Goal: Task Accomplishment & Management: Manage account settings

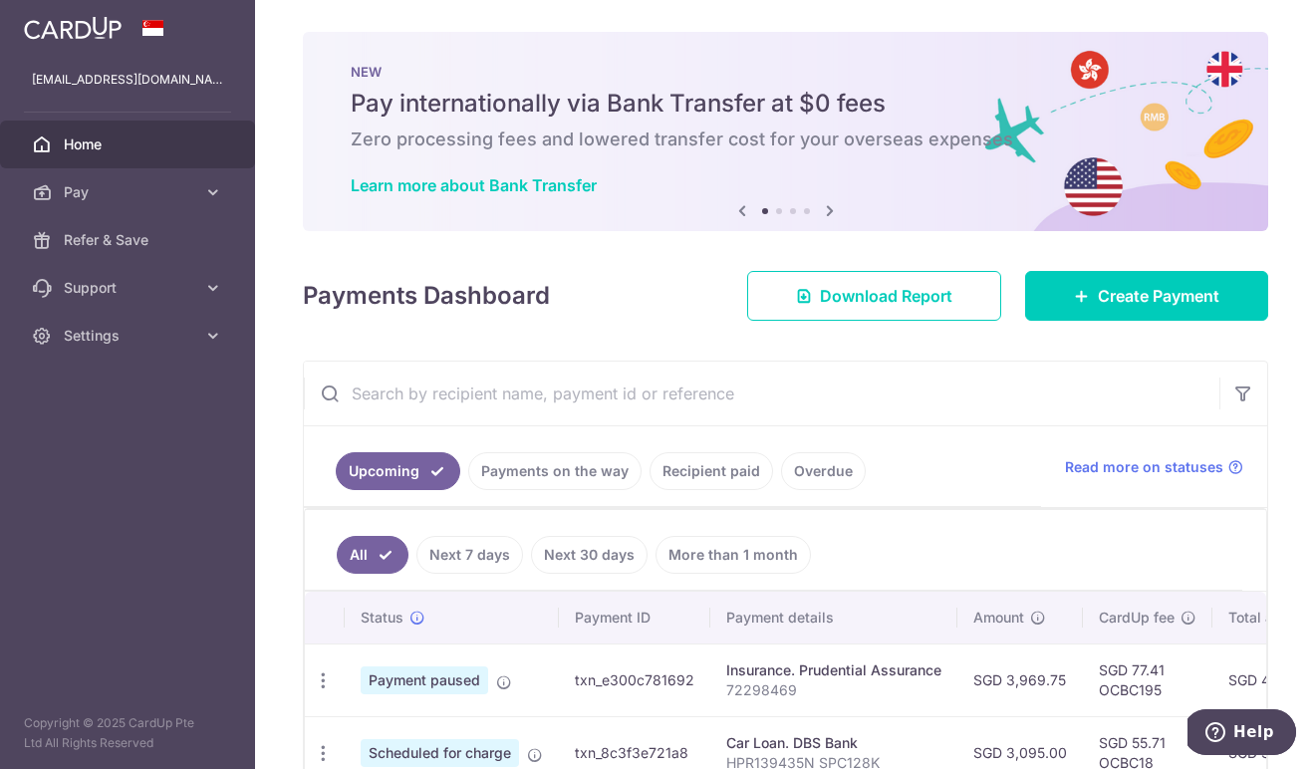
click at [77, 135] on span "Home" at bounding box center [129, 144] width 131 height 20
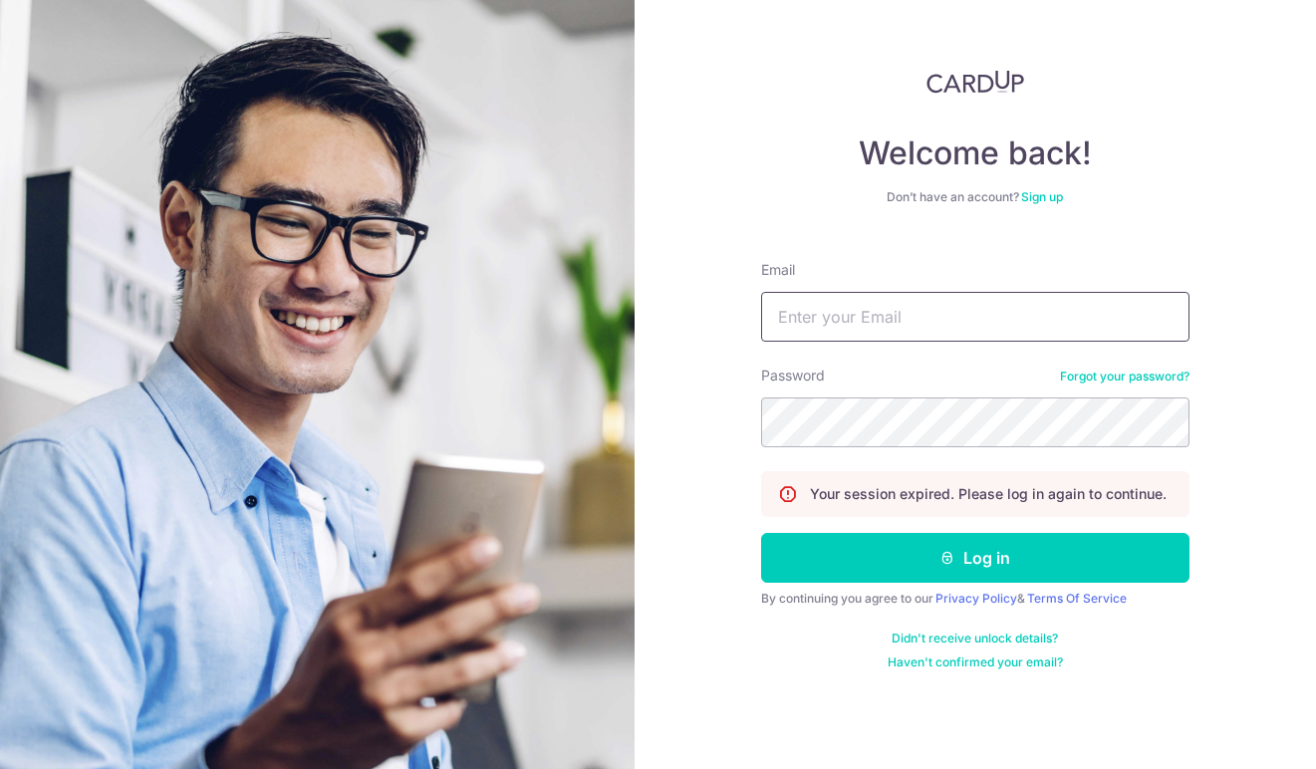
type input "Wayne91lw@gmail.com"
click at [974, 558] on button "Log in" at bounding box center [975, 558] width 428 height 50
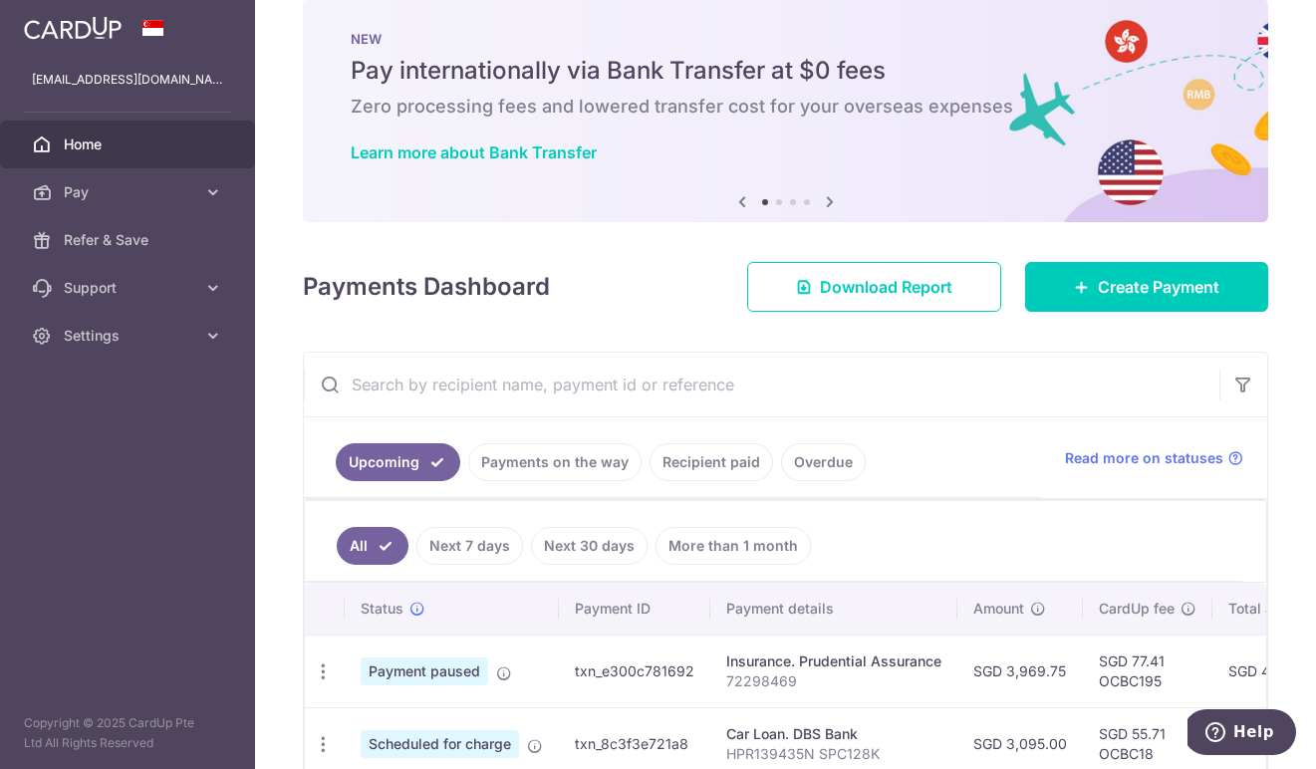
scroll to position [221, 0]
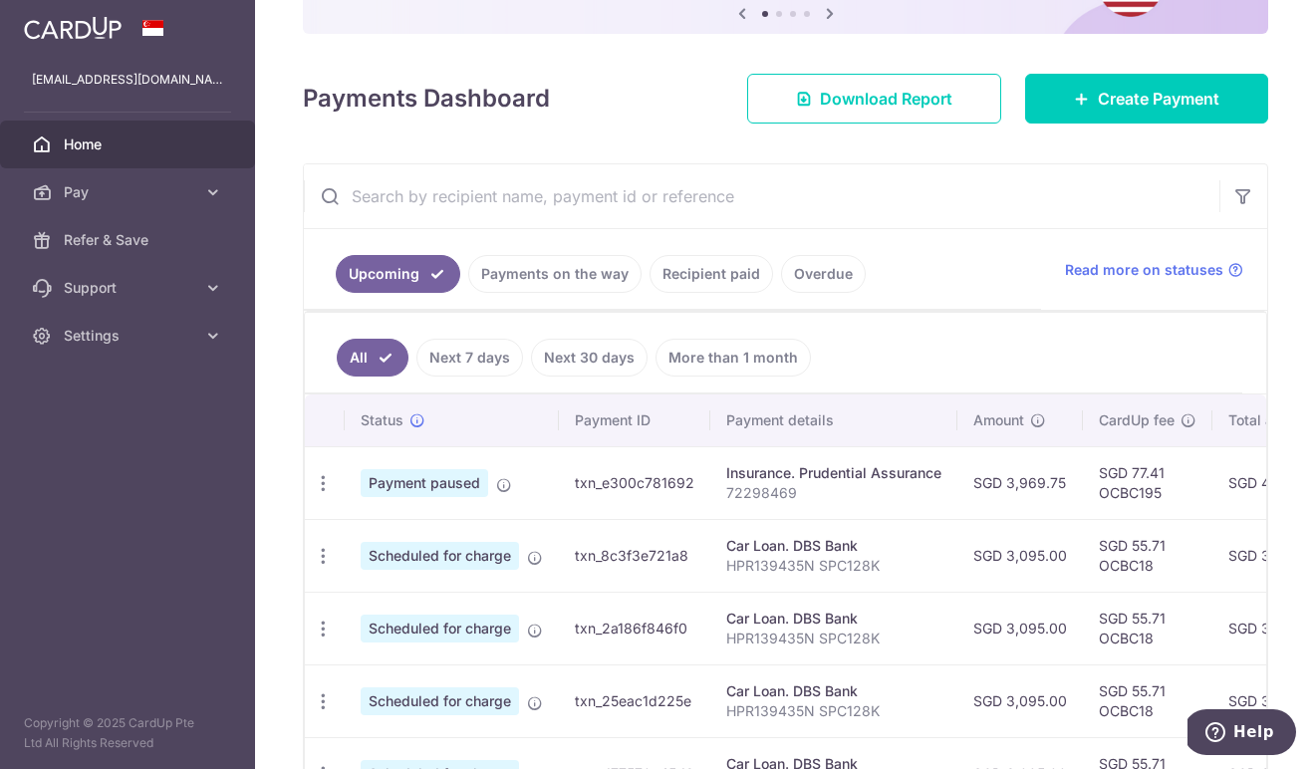
drag, startPoint x: 369, startPoint y: 481, endPoint x: 483, endPoint y: 480, distance: 114.6
click at [483, 480] on span "Payment paused" at bounding box center [425, 483] width 128 height 28
drag, startPoint x: 598, startPoint y: 482, endPoint x: 710, endPoint y: 481, distance: 112.6
click at [710, 481] on tr "Update payment Cancel payment Payment paused txn_e300c781692 Insurance. Prudent…" at bounding box center [1019, 482] width 1428 height 73
click at [759, 486] on p "72298469" at bounding box center [833, 493] width 215 height 20
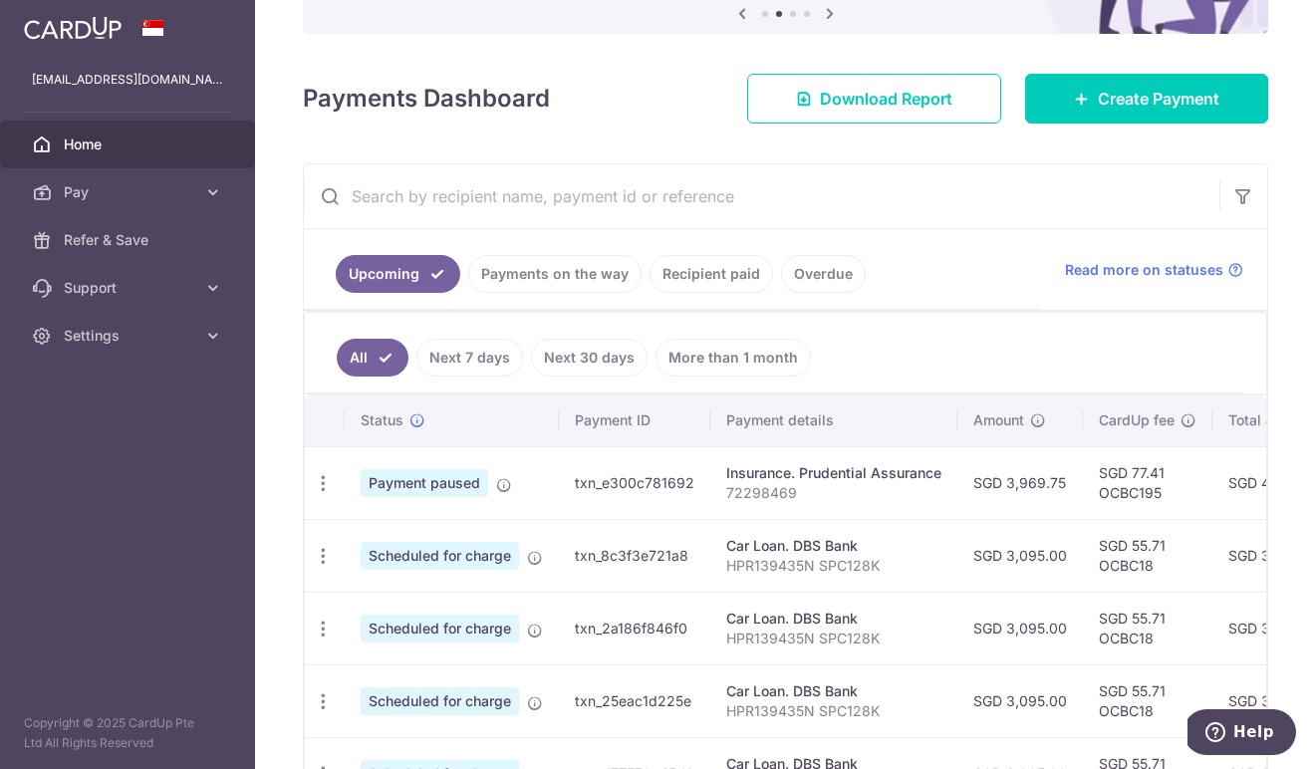
drag, startPoint x: 807, startPoint y: 470, endPoint x: 900, endPoint y: 470, distance: 92.6
click at [900, 470] on div "Insurance. Prudential Assurance" at bounding box center [833, 473] width 215 height 20
drag, startPoint x: 1013, startPoint y: 480, endPoint x: 1092, endPoint y: 478, distance: 78.7
click at [1092, 478] on tr "Update payment Cancel payment Payment paused txn_e300c781692 Insurance. Prudent…" at bounding box center [1019, 482] width 1428 height 73
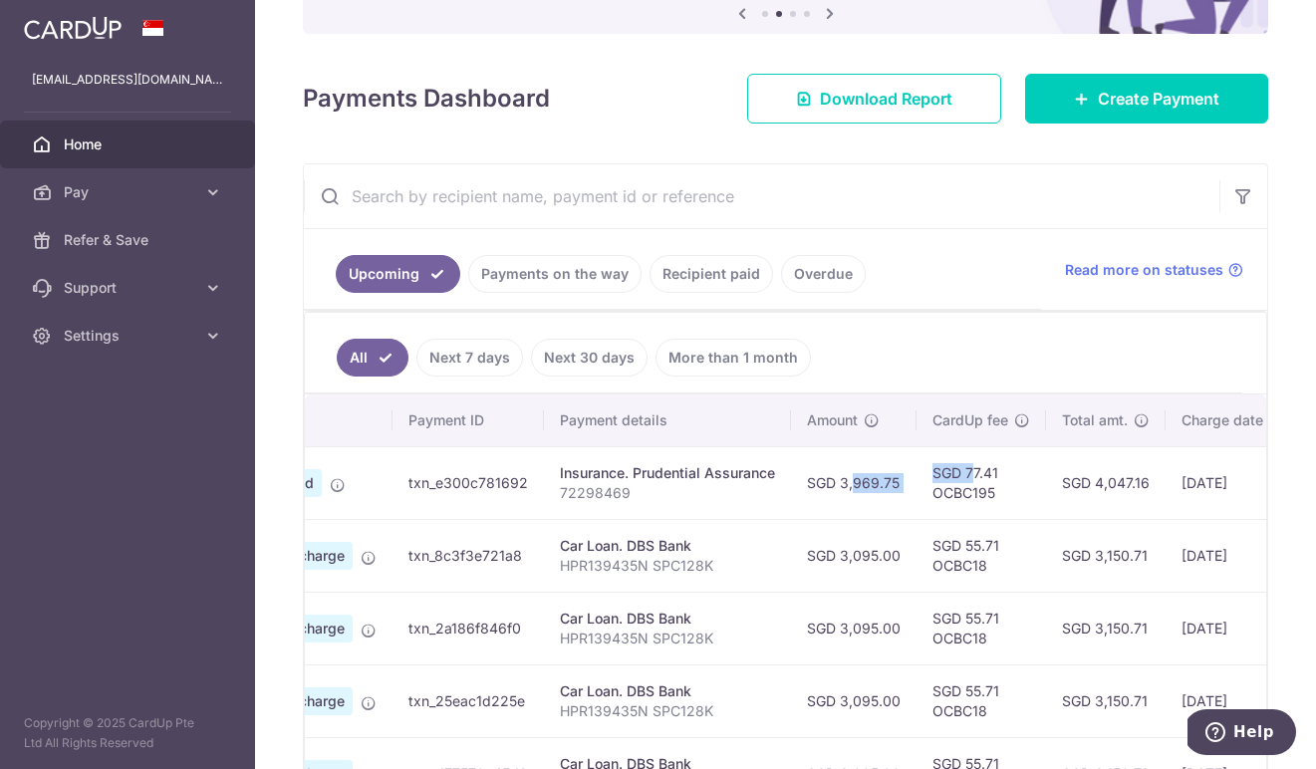
scroll to position [0, 171]
click at [1227, 270] on icon at bounding box center [1235, 270] width 16 height 16
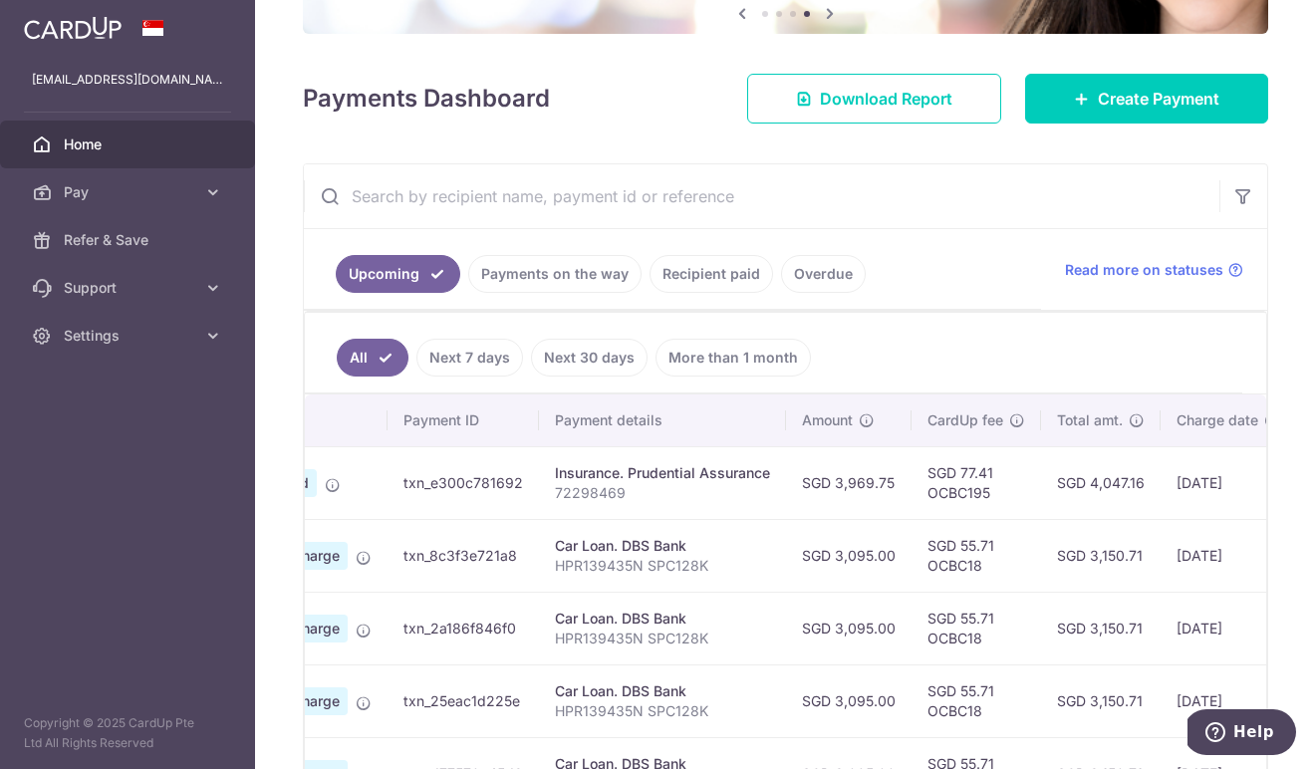
click at [288, 222] on div "× Pause Schedule Pause all future payments in this series Pause just this one p…" at bounding box center [785, 384] width 1061 height 769
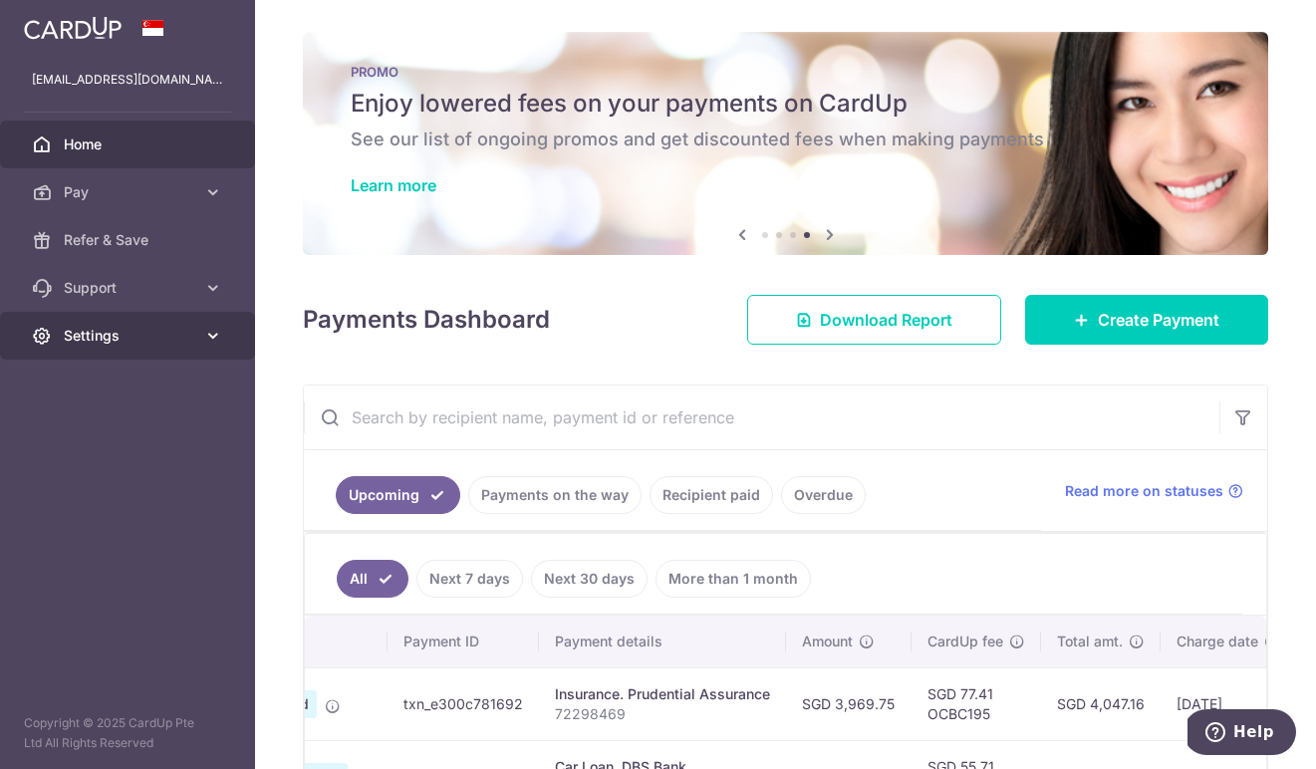
click at [189, 329] on span "Settings" at bounding box center [129, 336] width 131 height 20
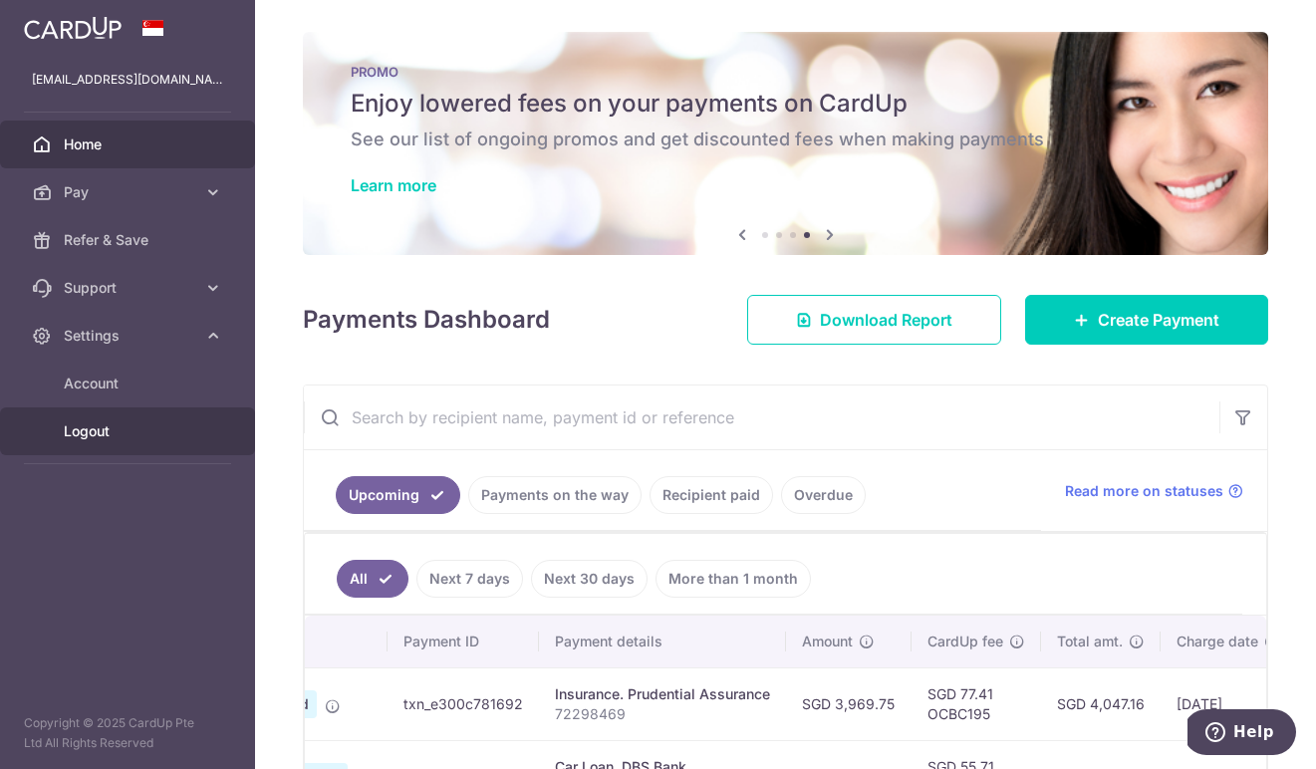
click at [84, 437] on span "Logout" at bounding box center [129, 431] width 131 height 20
